Goal: Obtain resource: Obtain resource

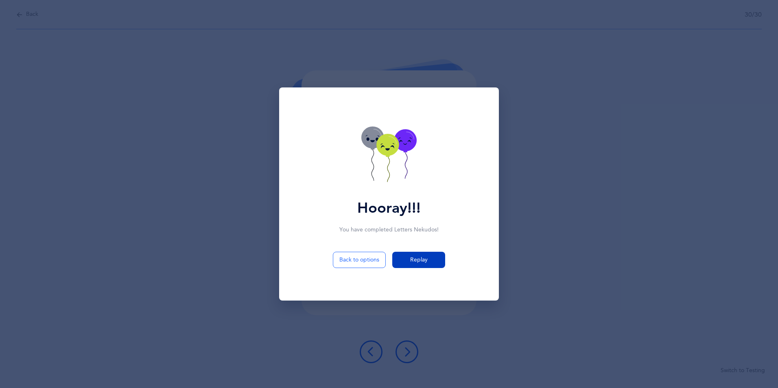
click at [411, 259] on span "Replay" at bounding box center [419, 260] width 18 height 9
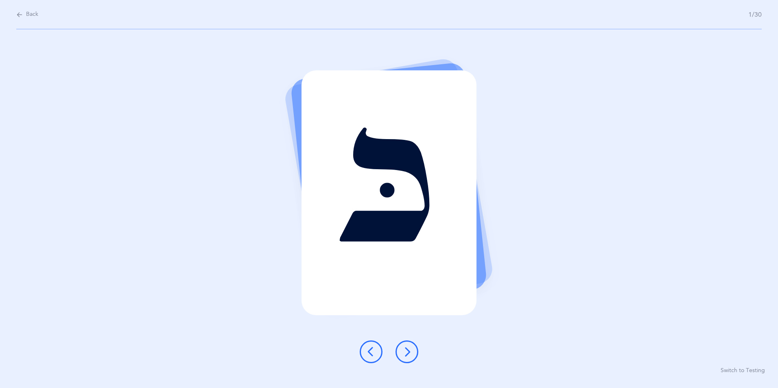
click at [18, 14] on icon at bounding box center [19, 14] width 7 height 9
select select "16"
select select "single"
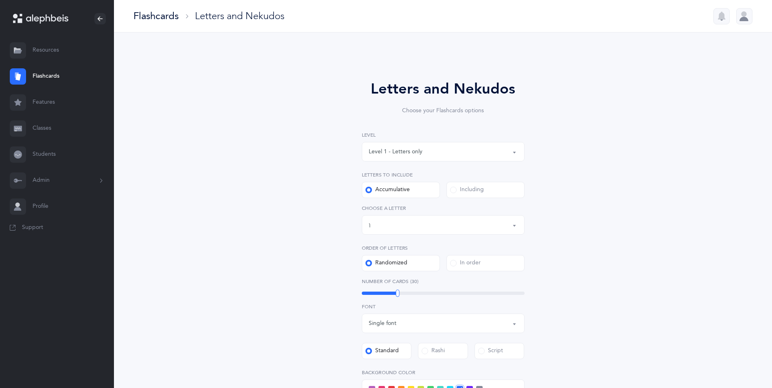
click at [46, 50] on link "Resources" at bounding box center [57, 50] width 114 height 26
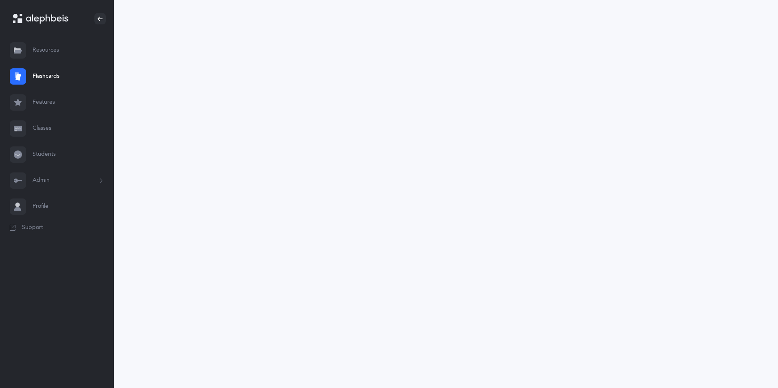
click at [46, 50] on link "Resources" at bounding box center [57, 50] width 114 height 26
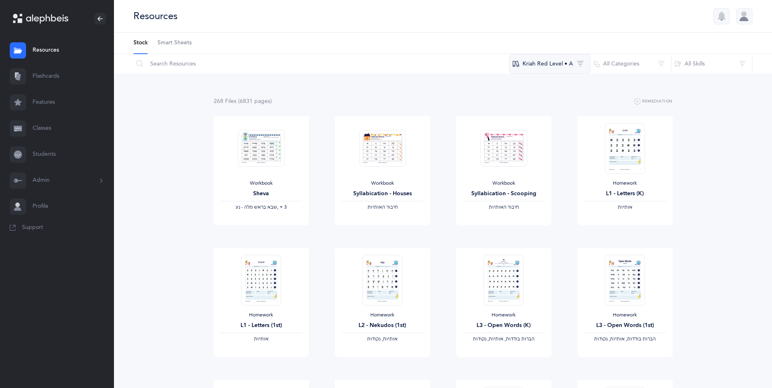
click at [561, 64] on button "Kriah Red Level • A" at bounding box center [549, 64] width 81 height 20
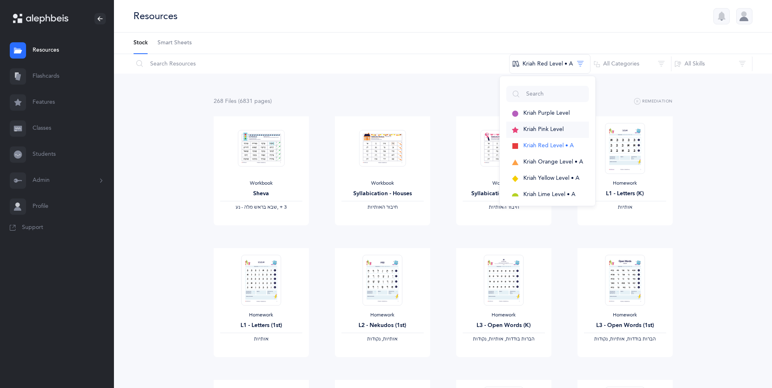
click at [541, 127] on span "Kriah Pink Level" at bounding box center [544, 129] width 40 height 7
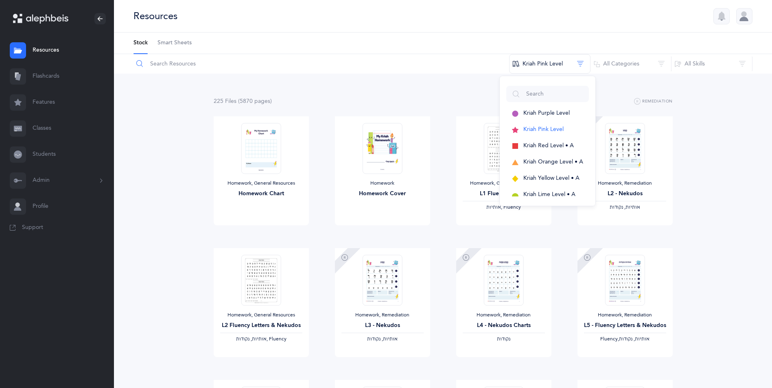
click at [179, 67] on input "text" at bounding box center [321, 64] width 377 height 20
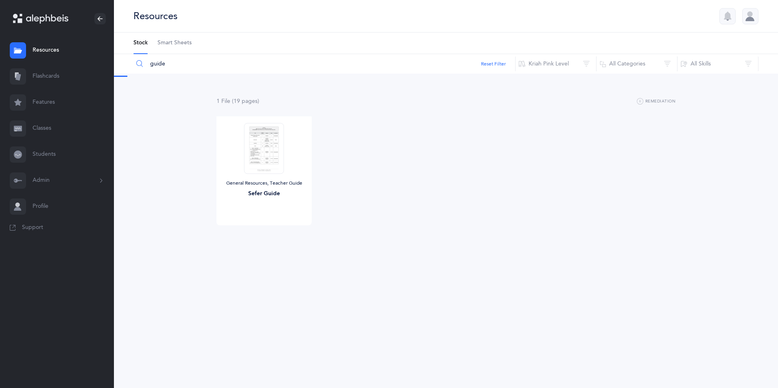
type input "guide"
click at [266, 156] on img at bounding box center [264, 148] width 40 height 51
click at [277, 236] on link "View" at bounding box center [264, 234] width 95 height 16
